Goal: Information Seeking & Learning: Learn about a topic

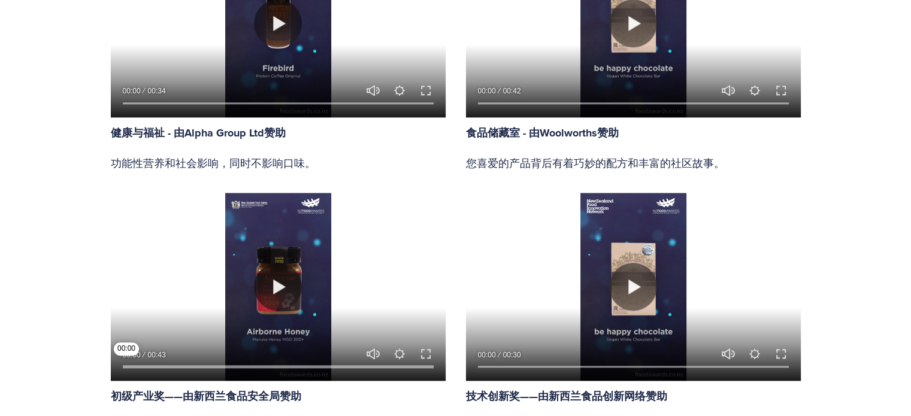
scroll to position [1018, 0]
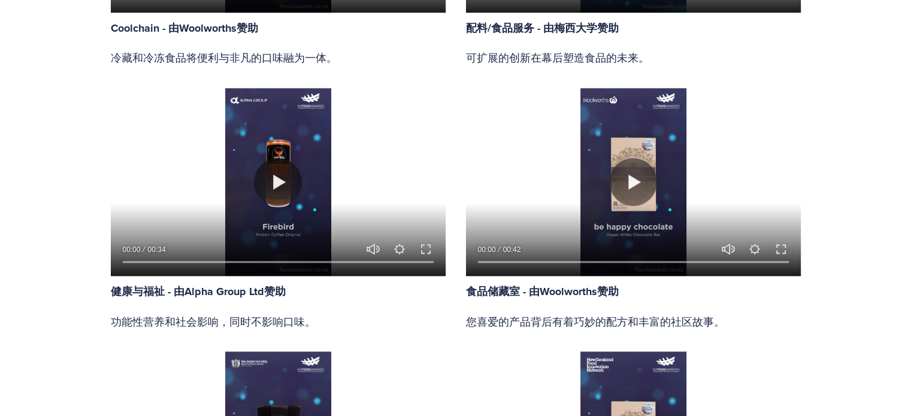
click at [341, 172] on div at bounding box center [278, 182] width 335 height 188
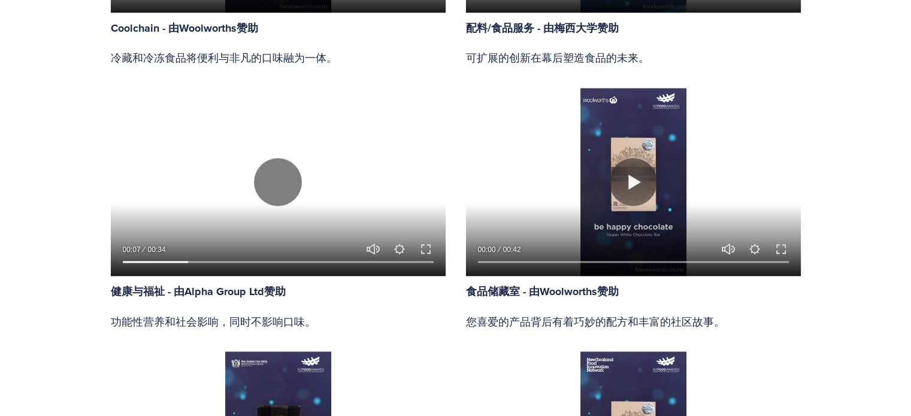
click at [395, 154] on div at bounding box center [278, 182] width 335 height 188
click at [40, 157] on section "[DATE]新西兰食品奖入围者 等待已经结束——我们的 [DATE]决赛入围者 已经到来。 从 138 家公司的 365 个参赛产品中， 51 个卓越产品 脱…" at bounding box center [455, 195] width 911 height 1802
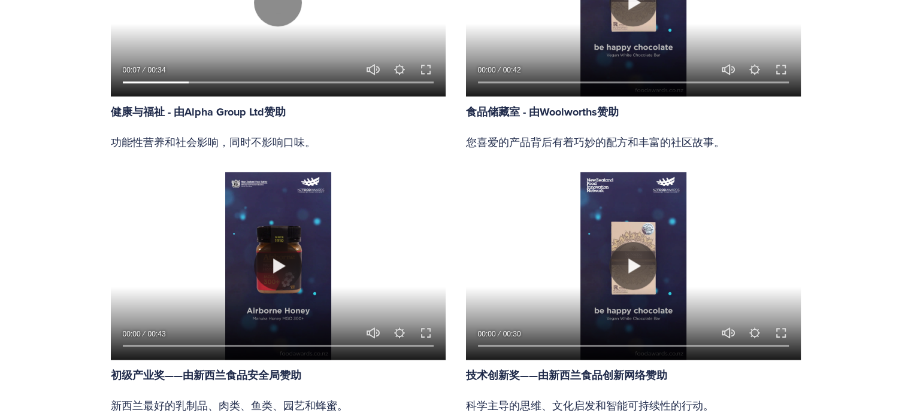
scroll to position [958, 0]
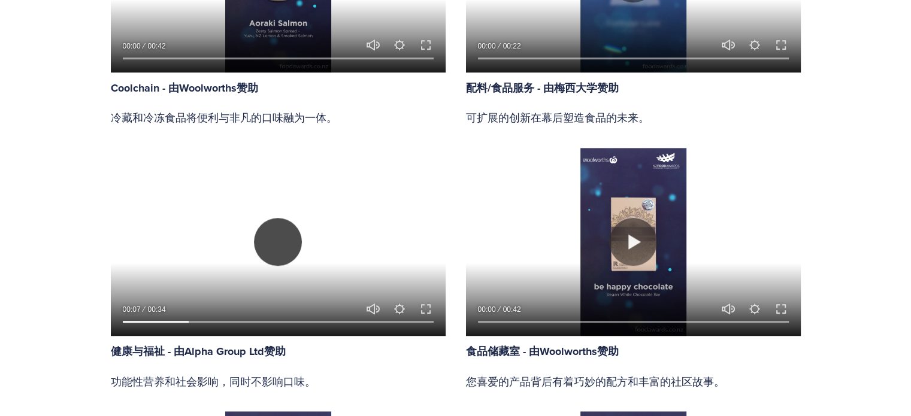
drag, startPoint x: 285, startPoint y: 231, endPoint x: 580, endPoint y: 272, distance: 298.2
click at [285, 231] on button "玩" at bounding box center [278, 242] width 48 height 48
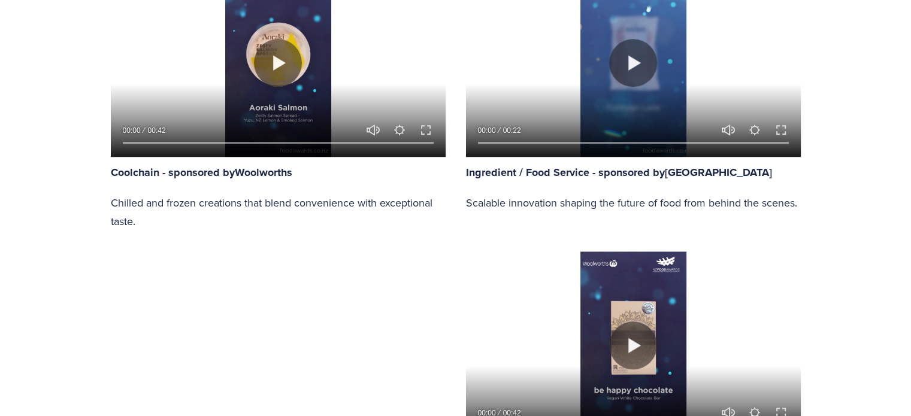
scroll to position [1043, 0]
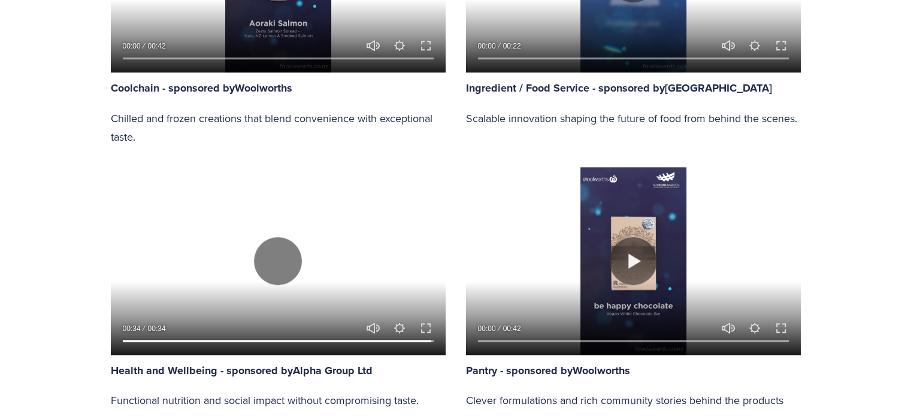
type input "100"
click at [855, 165] on section "Meet the 2025 New Zealand Food Awards Finalists The wait is over – our 2025 fin…" at bounding box center [455, 240] width 911 height 1943
click at [866, 157] on section "Meet the 2025 New Zealand Food Awards Finalists The wait is over – our 2025 fin…" at bounding box center [455, 240] width 911 height 1943
click at [867, 157] on section "Meet the 2025 New Zealand Food Awards Finalists The wait is over – our 2025 fin…" at bounding box center [455, 240] width 911 height 1943
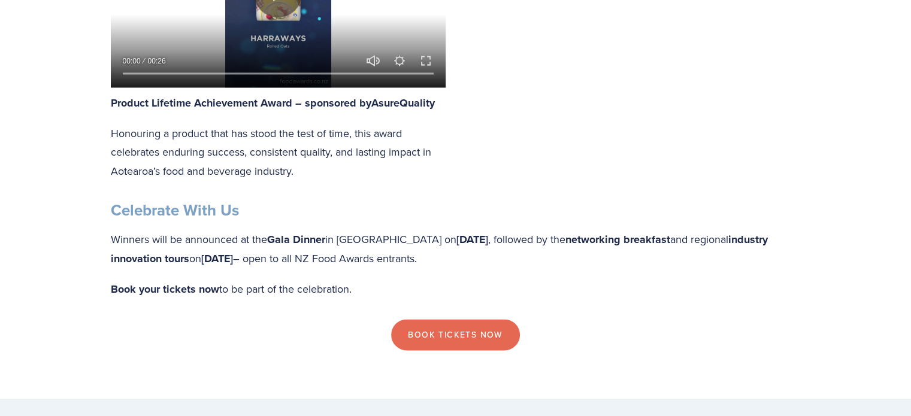
scroll to position [1978, 0]
